Goal: Find specific page/section: Find specific page/section

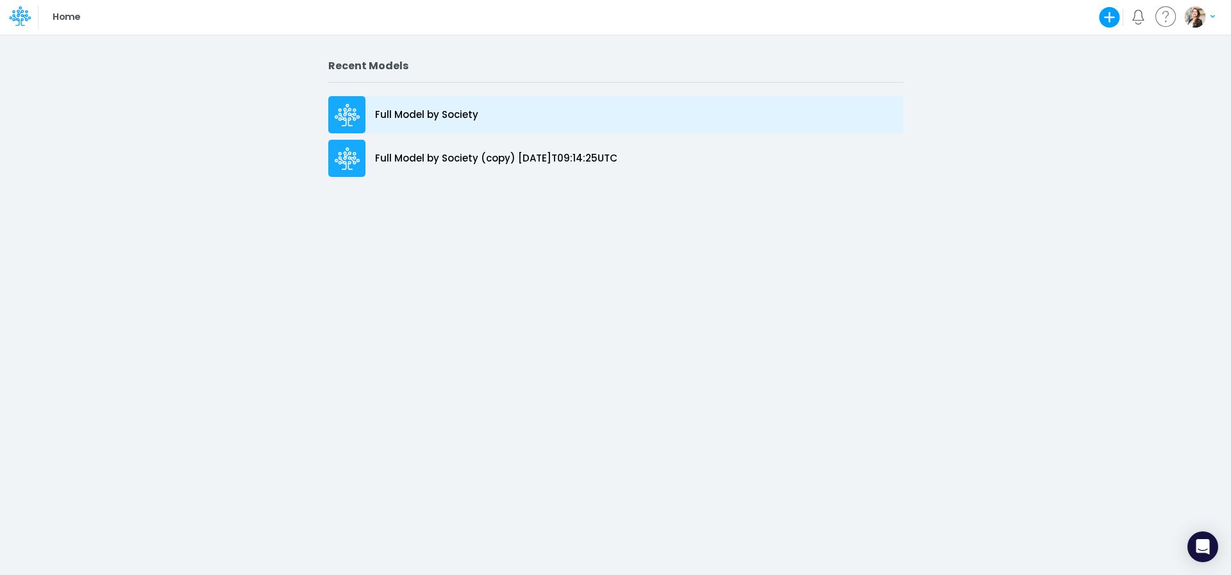
click at [431, 117] on p "Full Model by Society" at bounding box center [426, 115] width 103 height 15
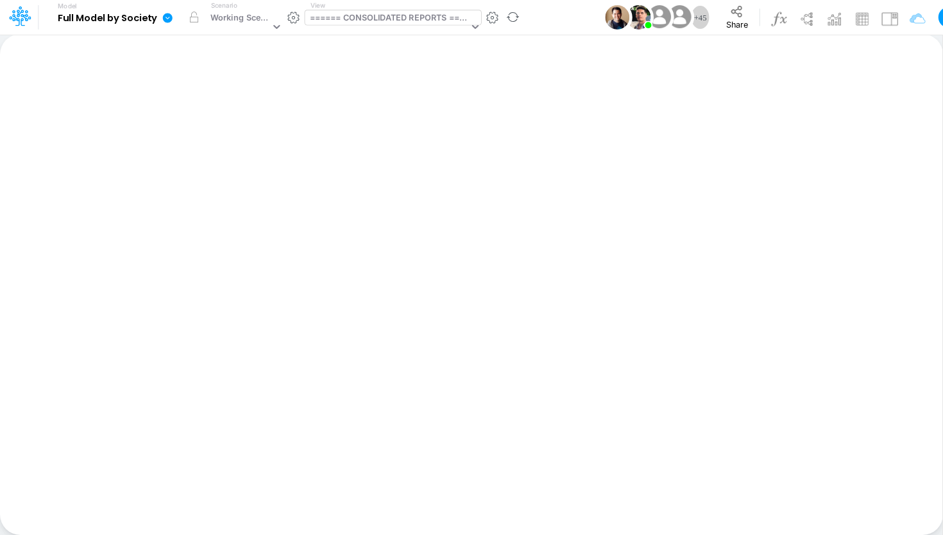
click at [340, 20] on div "====== CONSOLIDATED REPORTS ======" at bounding box center [389, 19] width 159 height 15
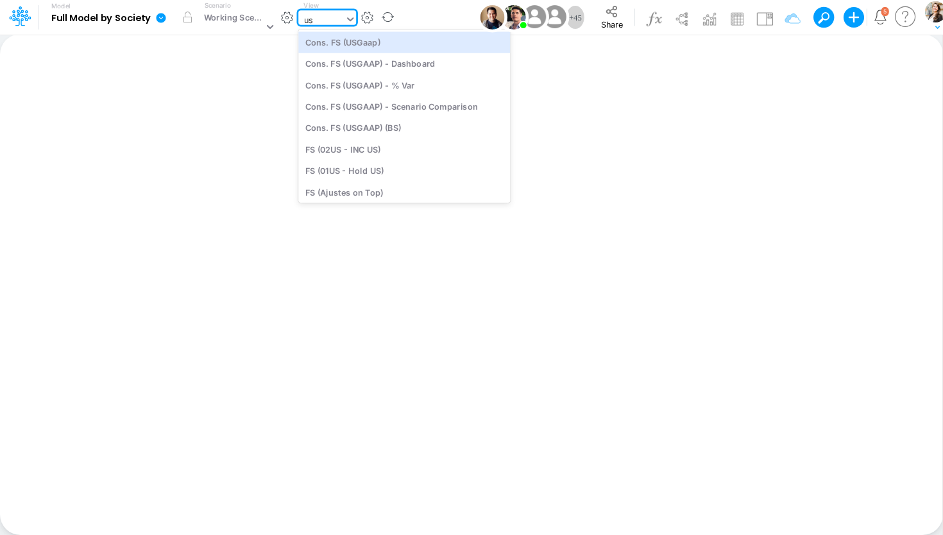
type input "usg"
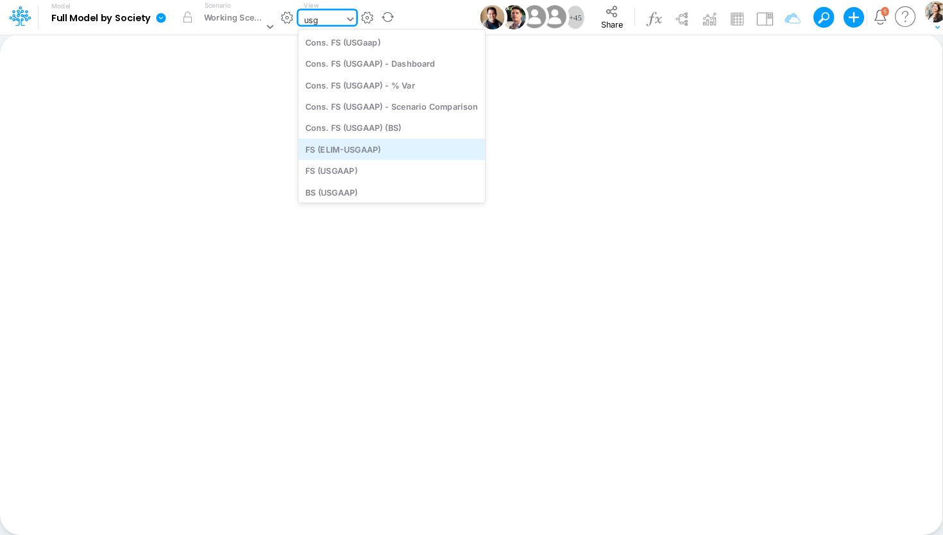
scroll to position [11, 0]
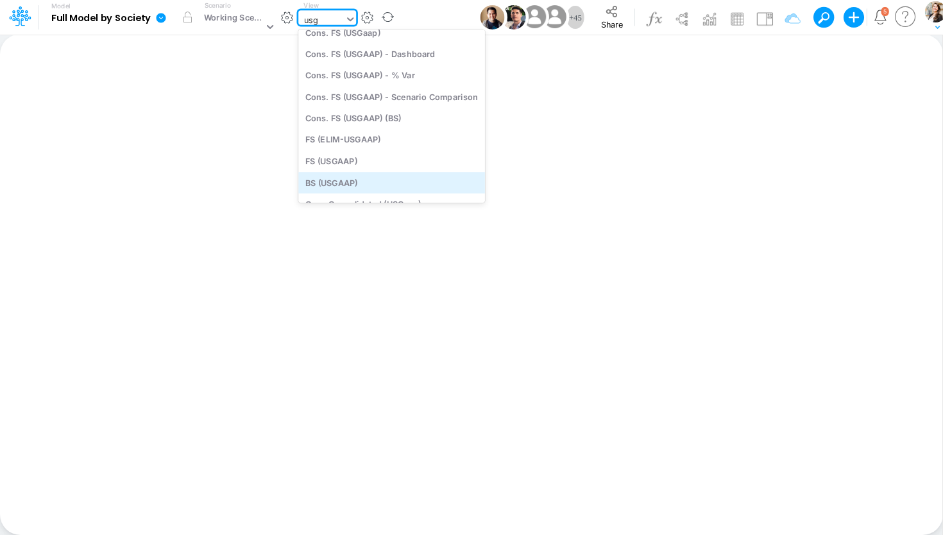
click at [371, 181] on div "BS (USGAAP)" at bounding box center [391, 182] width 187 height 21
type input "BS (USGAAP) - Detailed"
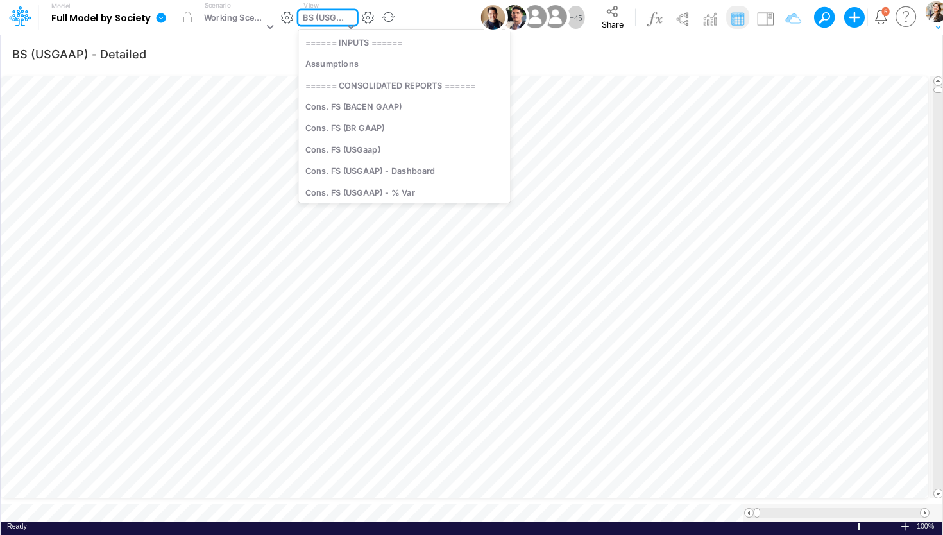
click at [307, 19] on div "BS (USGAAP)" at bounding box center [323, 19] width 41 height 15
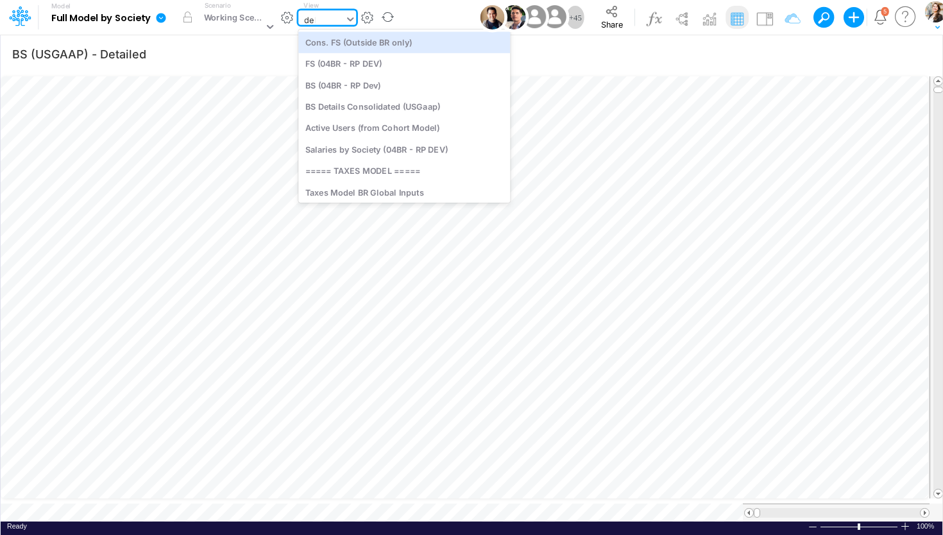
type input "debt"
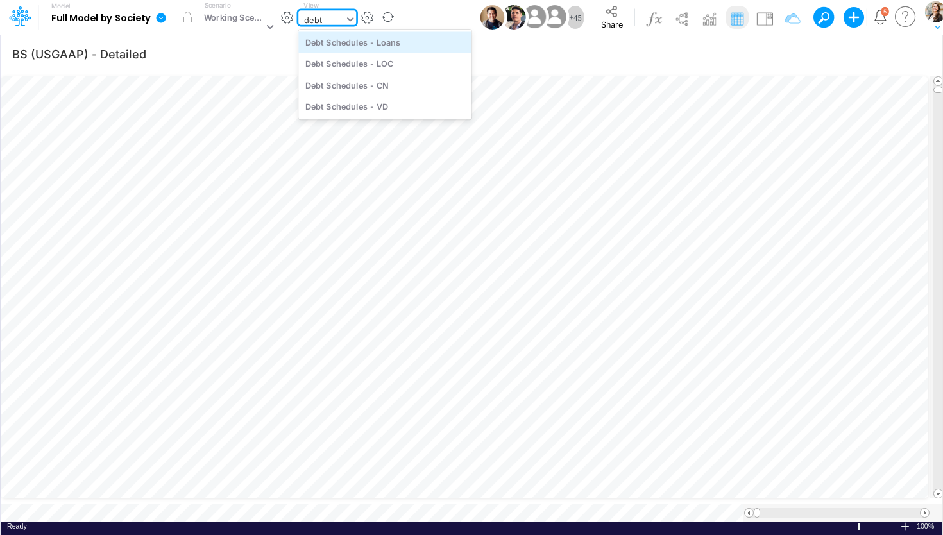
click at [324, 45] on div "Debt Schedules - Loans" at bounding box center [384, 41] width 173 height 21
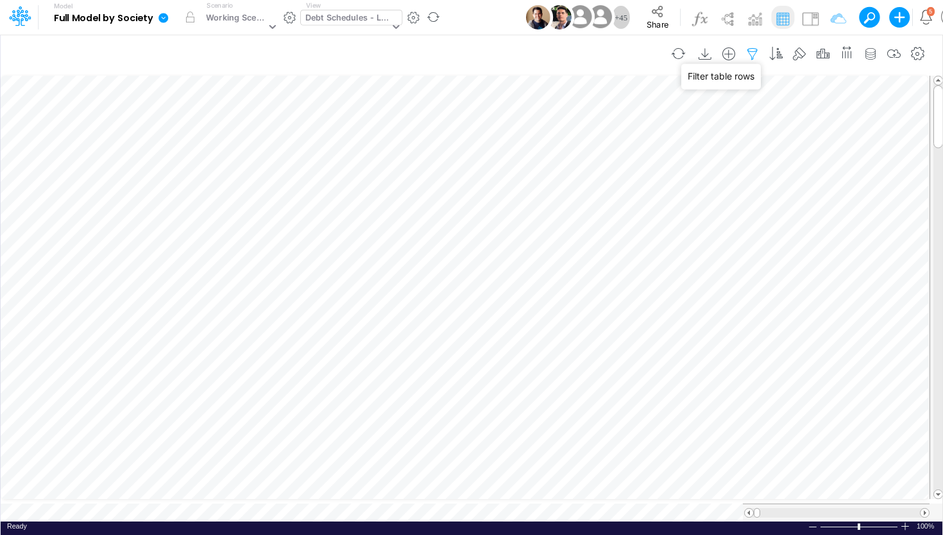
click at [753, 57] on icon "button" at bounding box center [751, 53] width 19 height 13
select select "notEqual"
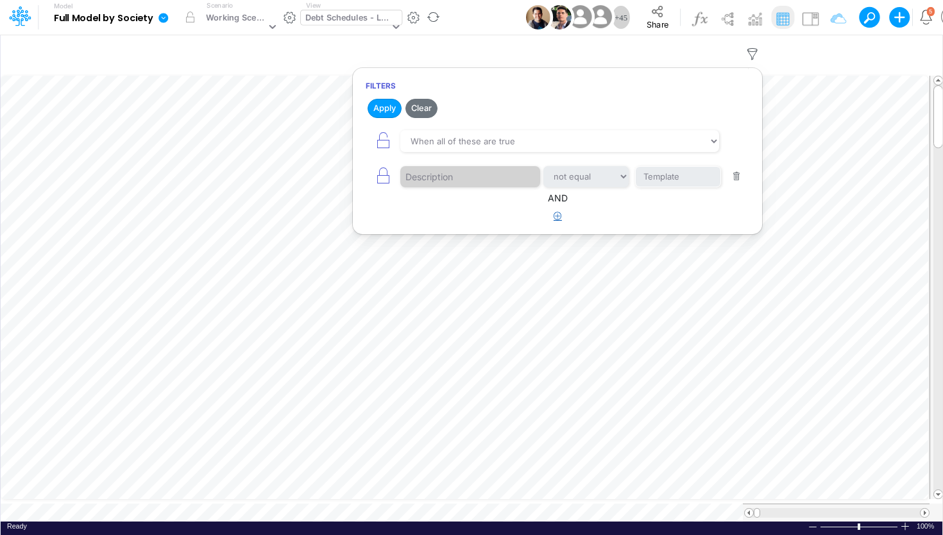
click at [556, 215] on icon "button" at bounding box center [557, 216] width 8 height 8
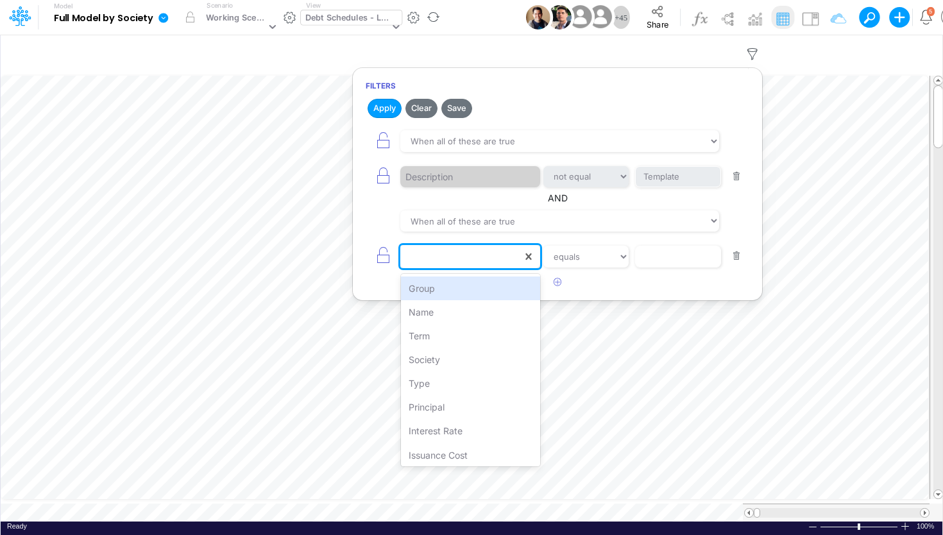
click at [435, 253] on div at bounding box center [461, 257] width 122 height 22
click at [424, 306] on div "Name" at bounding box center [471, 312] width 140 height 24
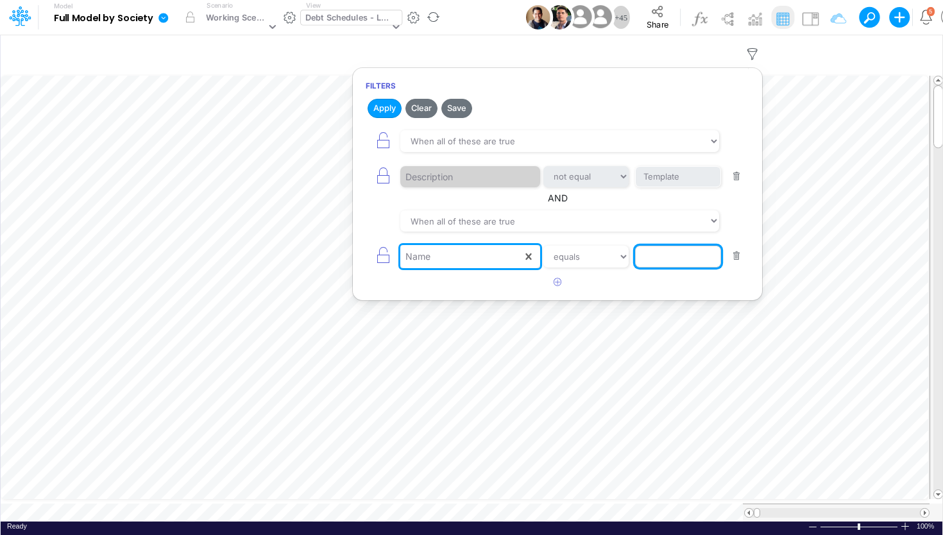
click at [657, 253] on input "text" at bounding box center [678, 257] width 87 height 22
type input "O"
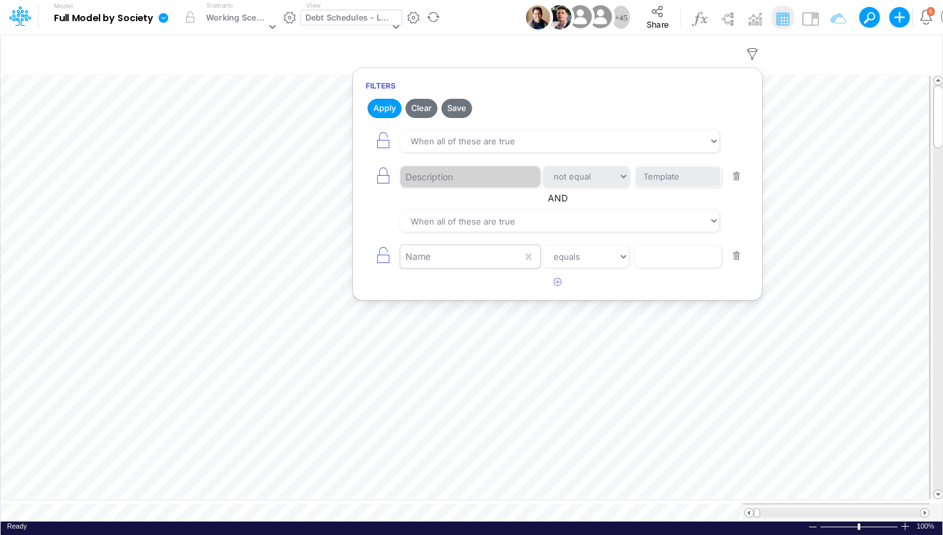
click at [484, 259] on div "Name" at bounding box center [461, 257] width 122 height 22
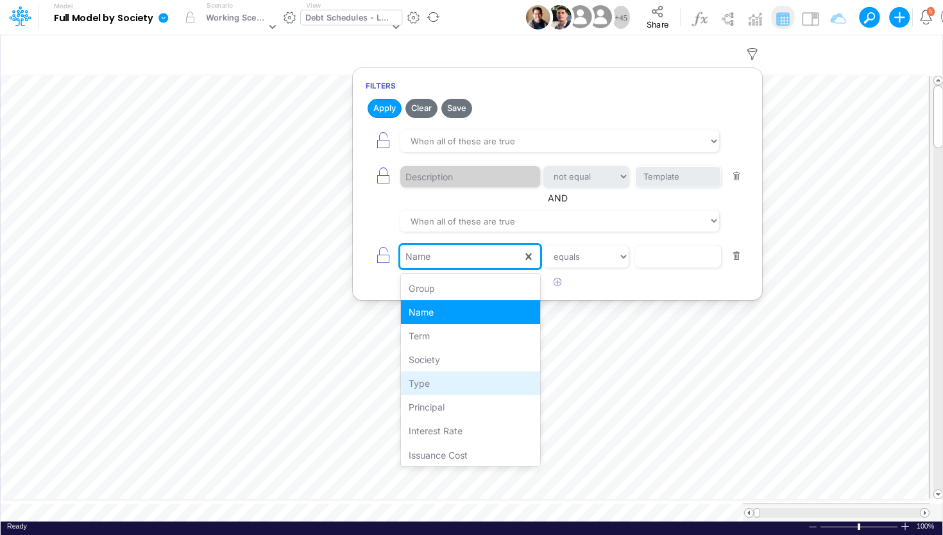
click at [442, 389] on div "Type" at bounding box center [471, 383] width 140 height 24
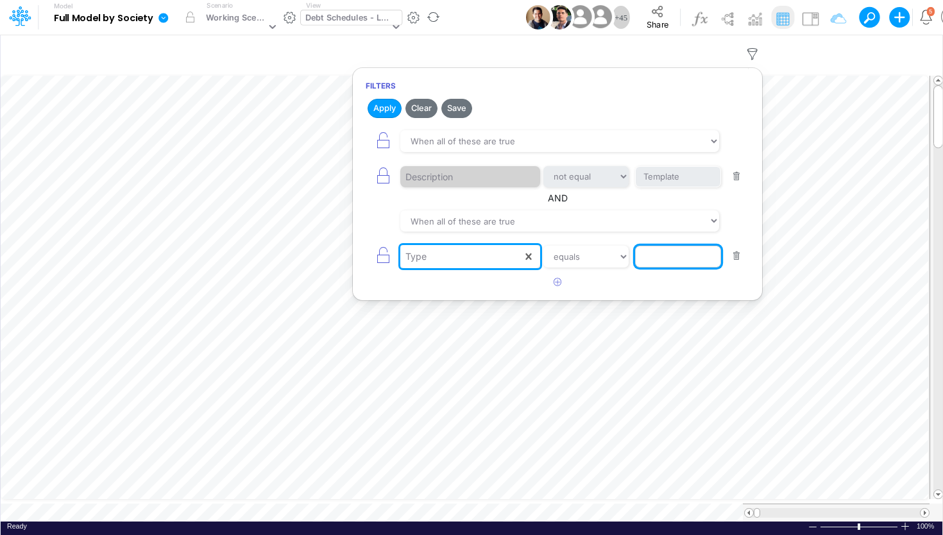
click at [642, 260] on input "text" at bounding box center [678, 257] width 87 height 22
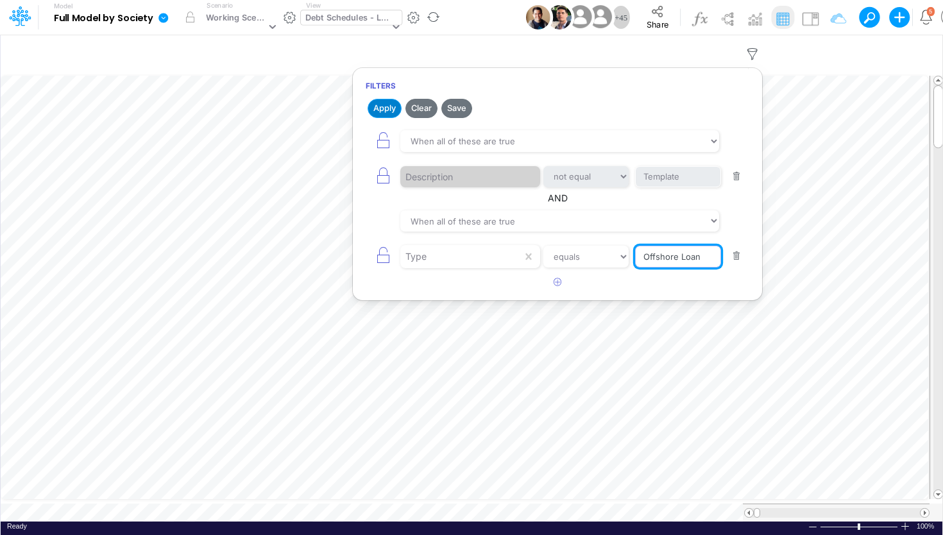
type input "Offshore Loan"
click at [384, 108] on button "Apply" at bounding box center [384, 108] width 34 height 19
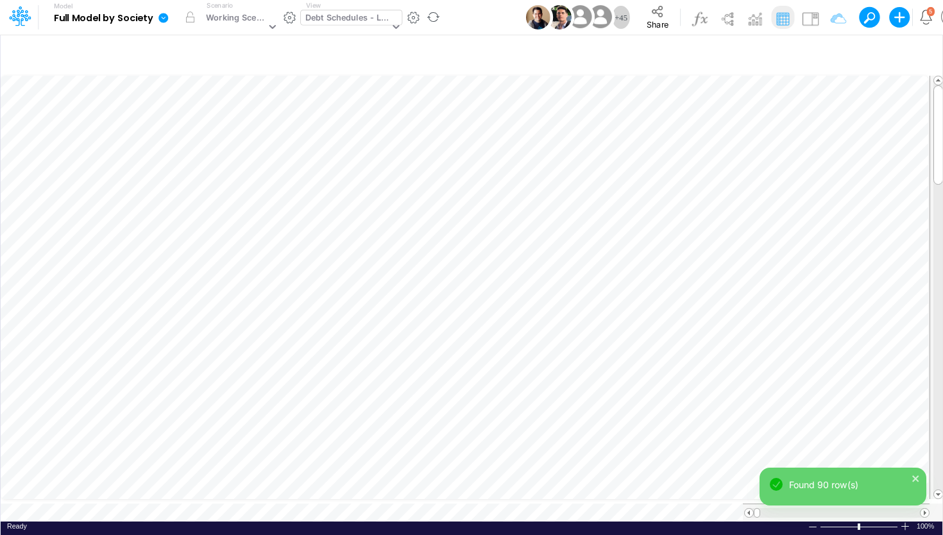
scroll to position [5, 24]
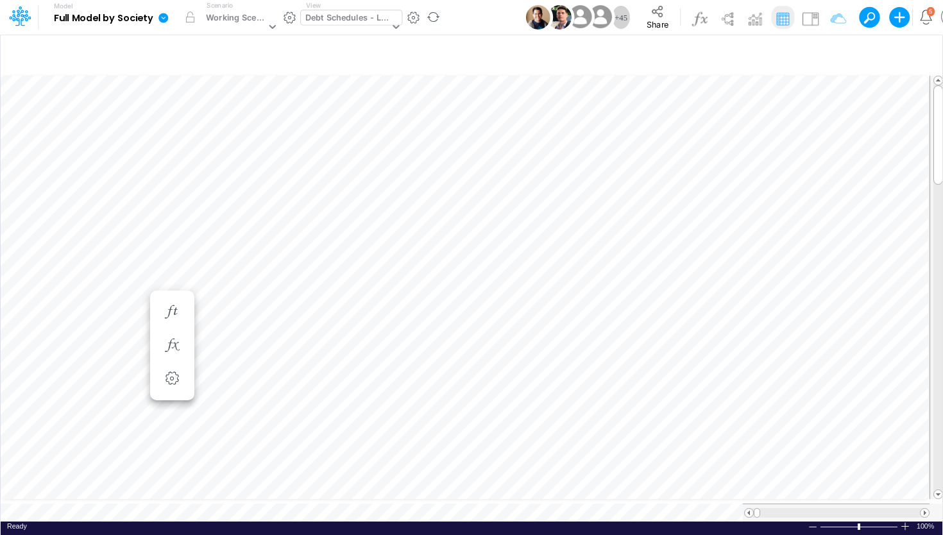
scroll to position [5, 17]
click at [386, 484] on span "Close" at bounding box center [400, 490] width 35 height 12
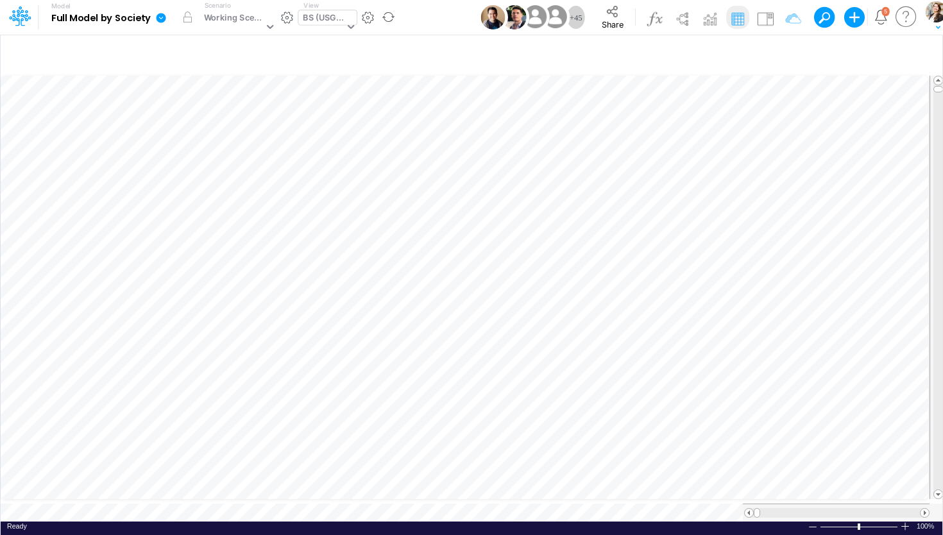
type input "BS (USGAAP) - Detailed"
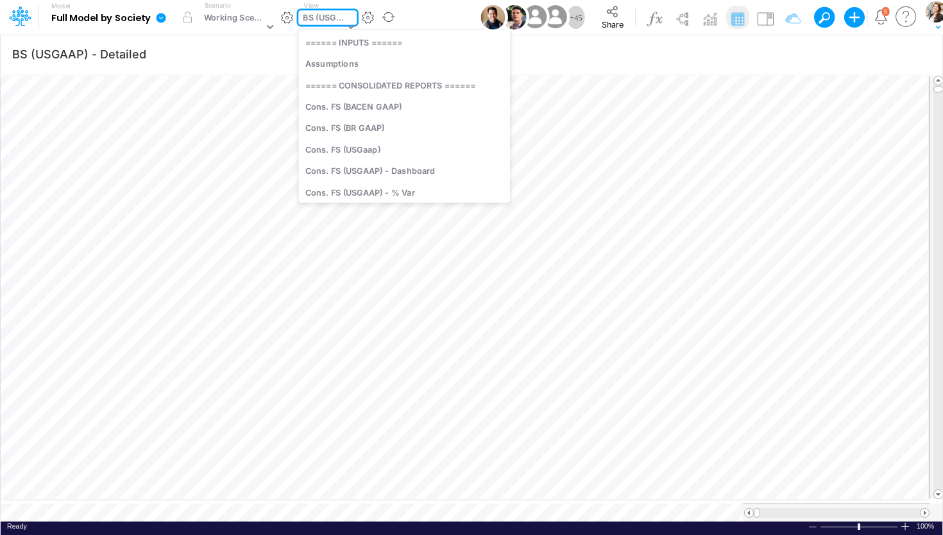
click at [305, 20] on div "BS (USGAAP)" at bounding box center [323, 19] width 41 height 15
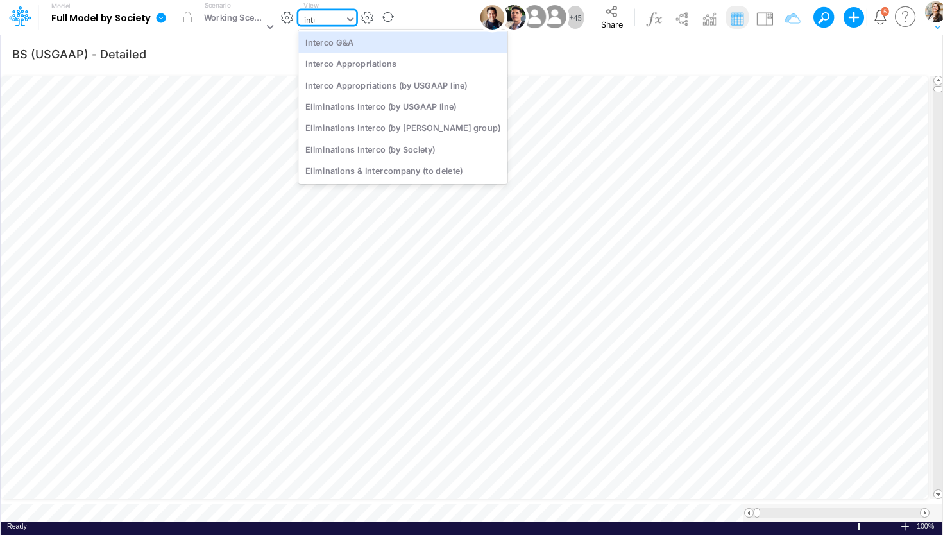
scroll to position [0, 0]
type input "inter"
click at [320, 46] on div "Interco G&A" at bounding box center [402, 41] width 209 height 21
type input "Intercos G&A"
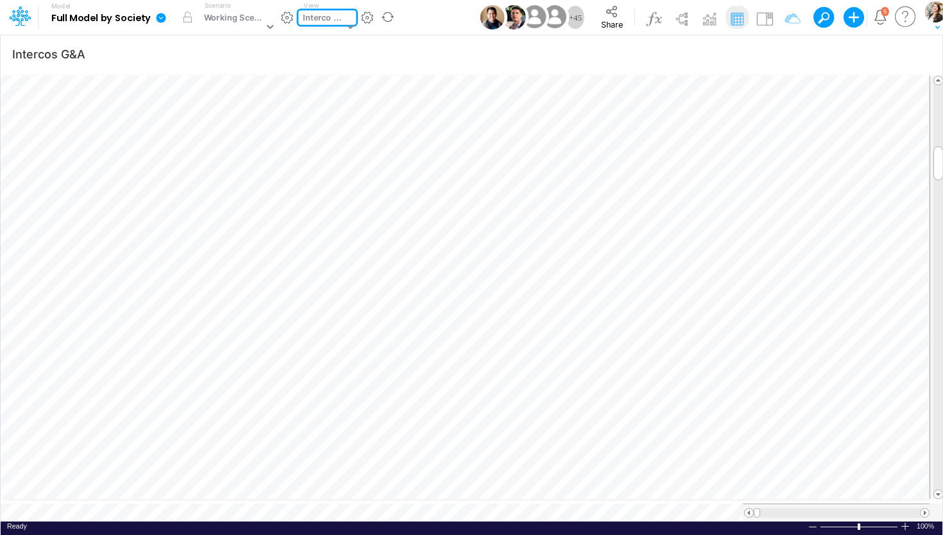
click at [331, 20] on div "Interco G&A" at bounding box center [323, 19] width 40 height 15
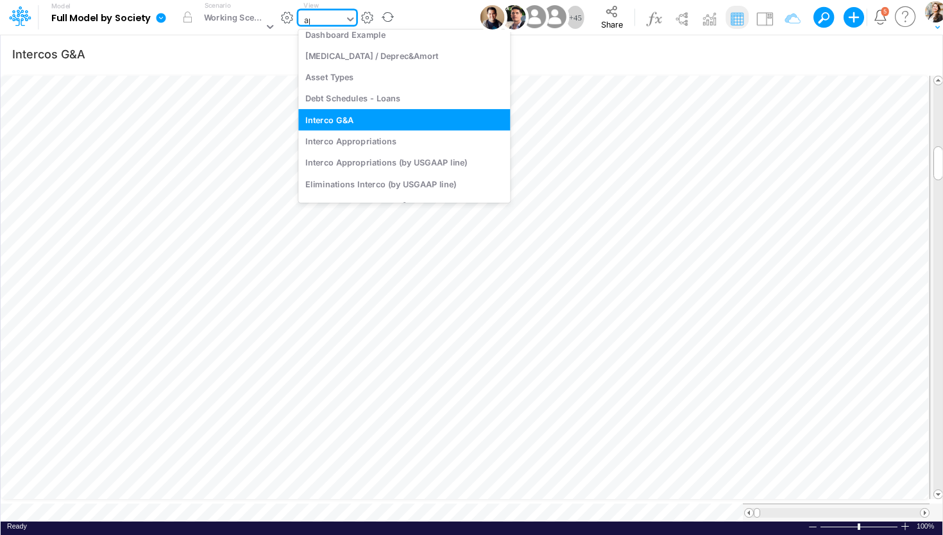
scroll to position [437, 0]
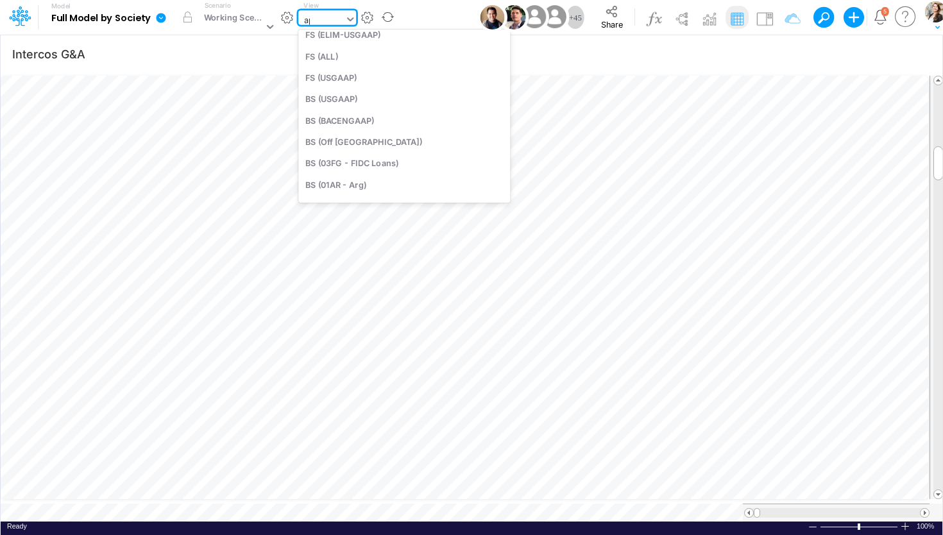
type input "app"
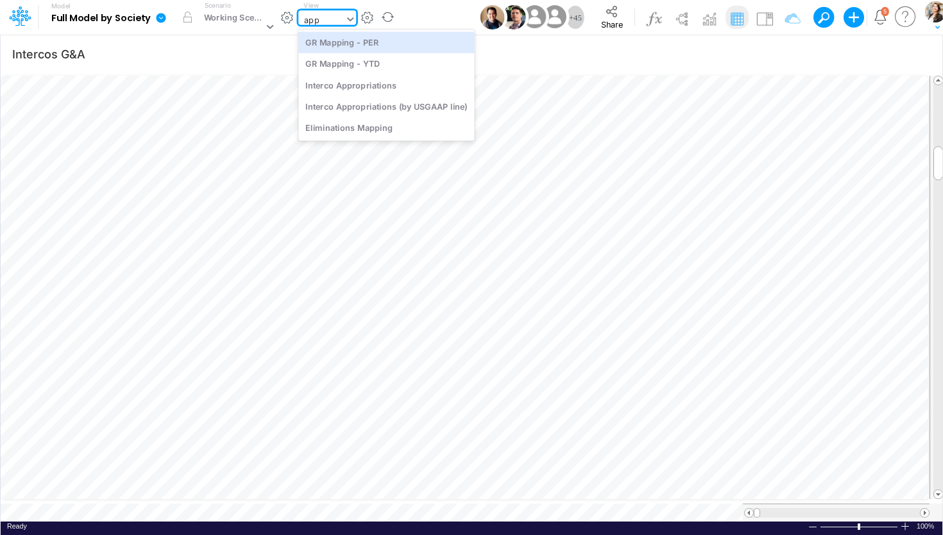
scroll to position [0, 0]
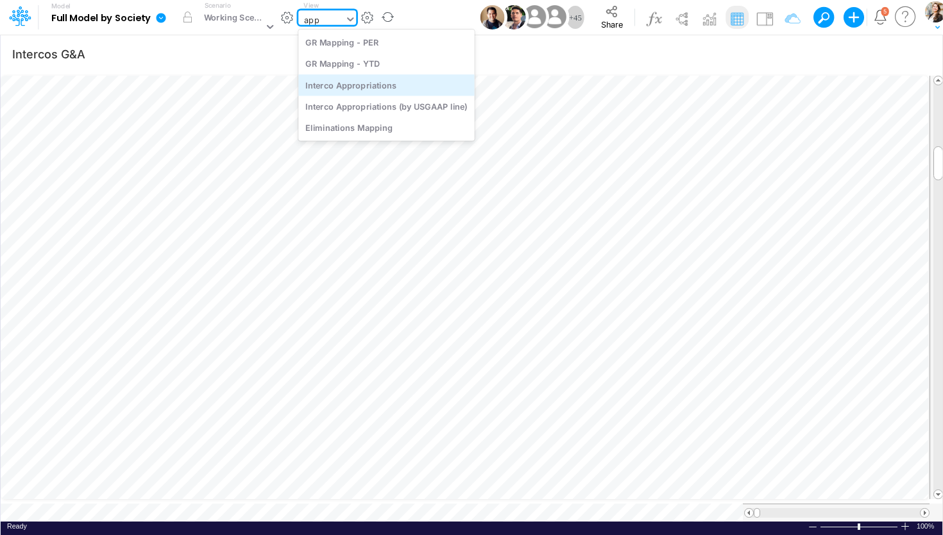
click at [333, 81] on div "Interco Appropriations" at bounding box center [386, 84] width 176 height 21
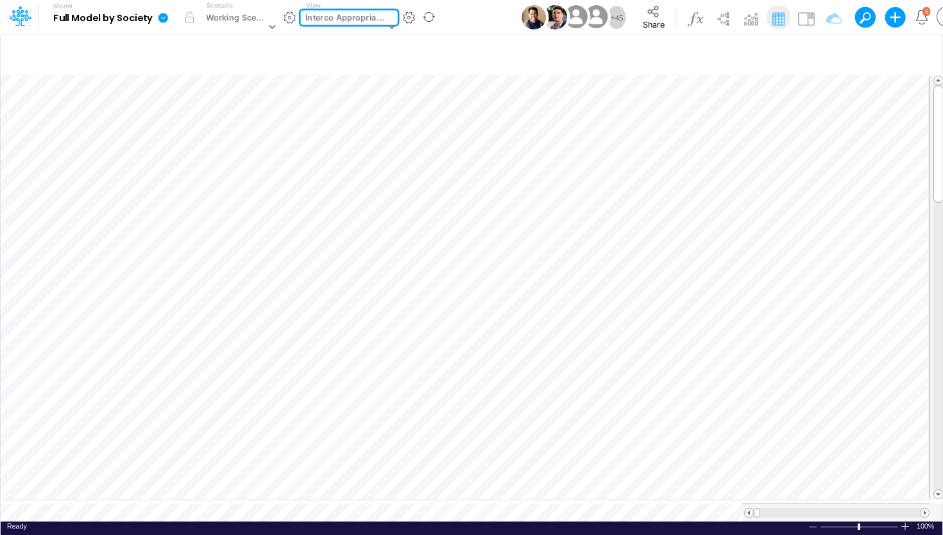
type input "BS (USGAAP) - Detailed"
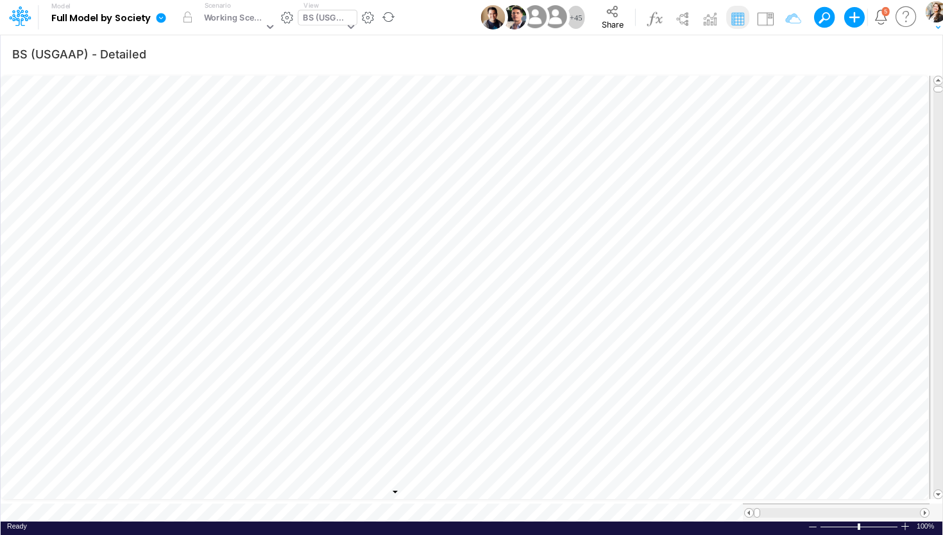
scroll to position [1, 1]
click at [757, 52] on icon "button" at bounding box center [751, 53] width 19 height 13
select select "tableSearchOR"
select select "notEqual"
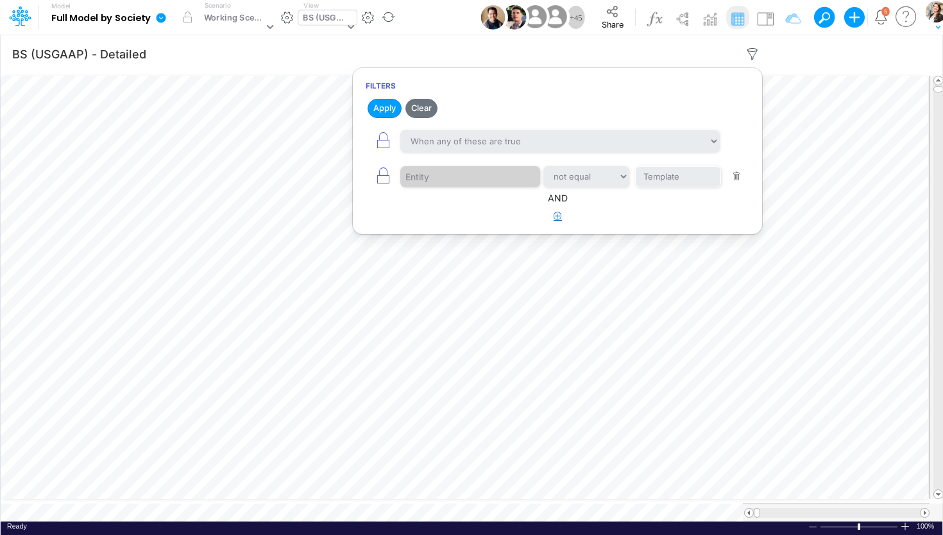
click at [556, 215] on icon "button" at bounding box center [557, 216] width 8 height 8
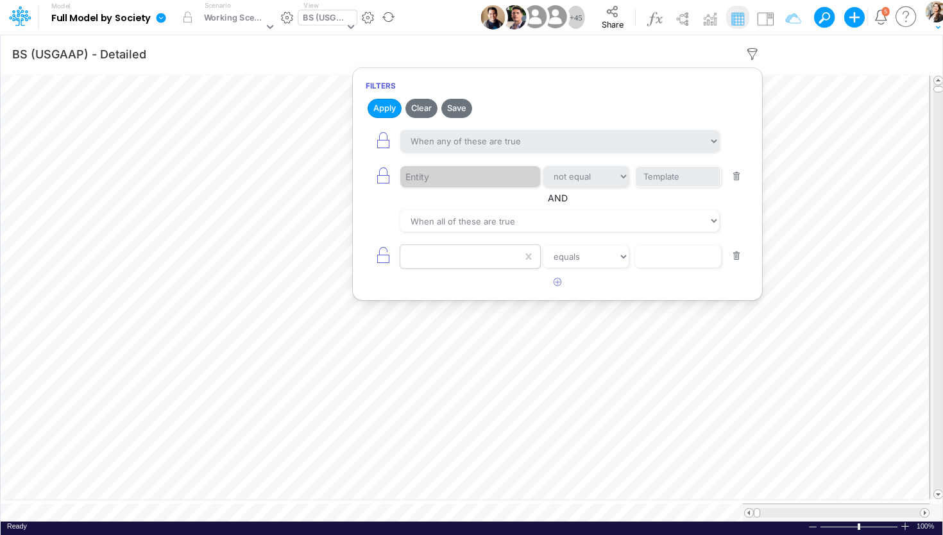
click at [454, 253] on div at bounding box center [461, 257] width 122 height 22
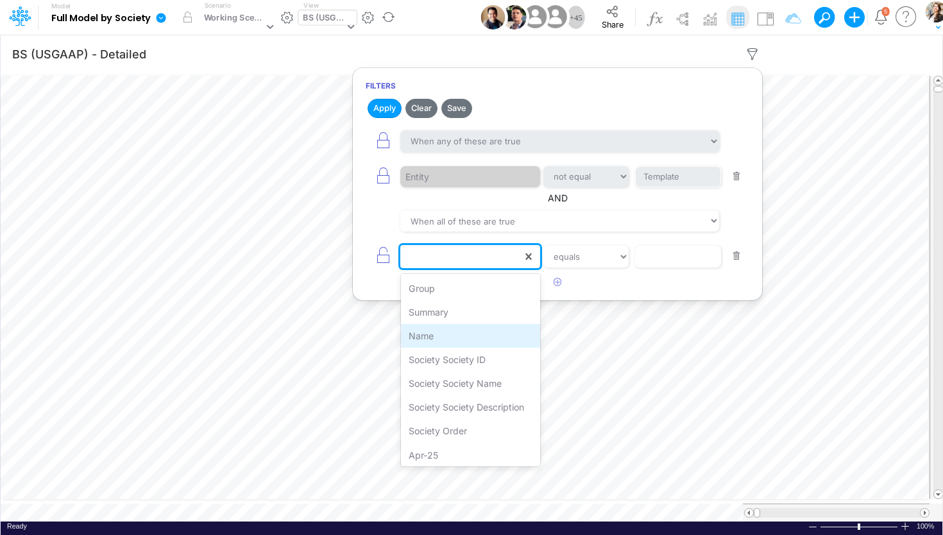
click at [433, 337] on div "Name" at bounding box center [471, 336] width 140 height 24
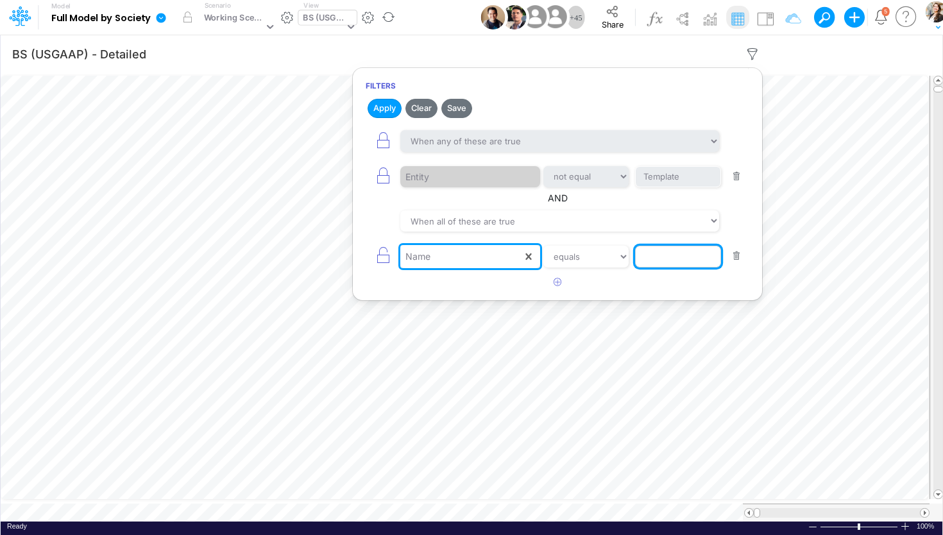
click at [648, 253] on input "text" at bounding box center [678, 257] width 87 height 22
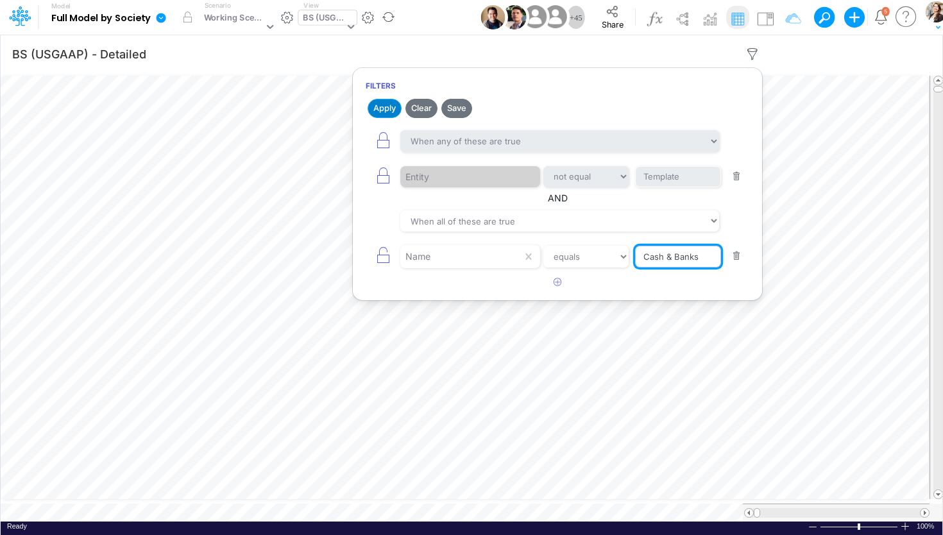
type input "Cash & Banks"
click at [396, 113] on button "Apply" at bounding box center [384, 108] width 34 height 19
